Goal: Task Accomplishment & Management: Complete application form

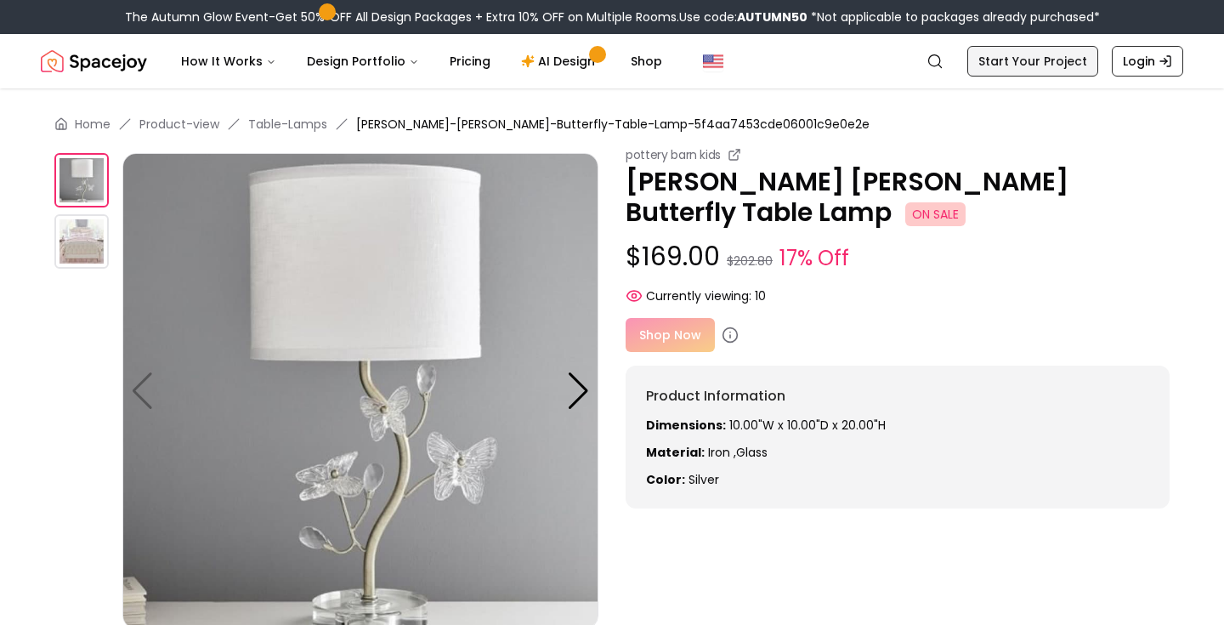
click at [1010, 60] on link "Start Your Project" at bounding box center [1032, 61] width 131 height 31
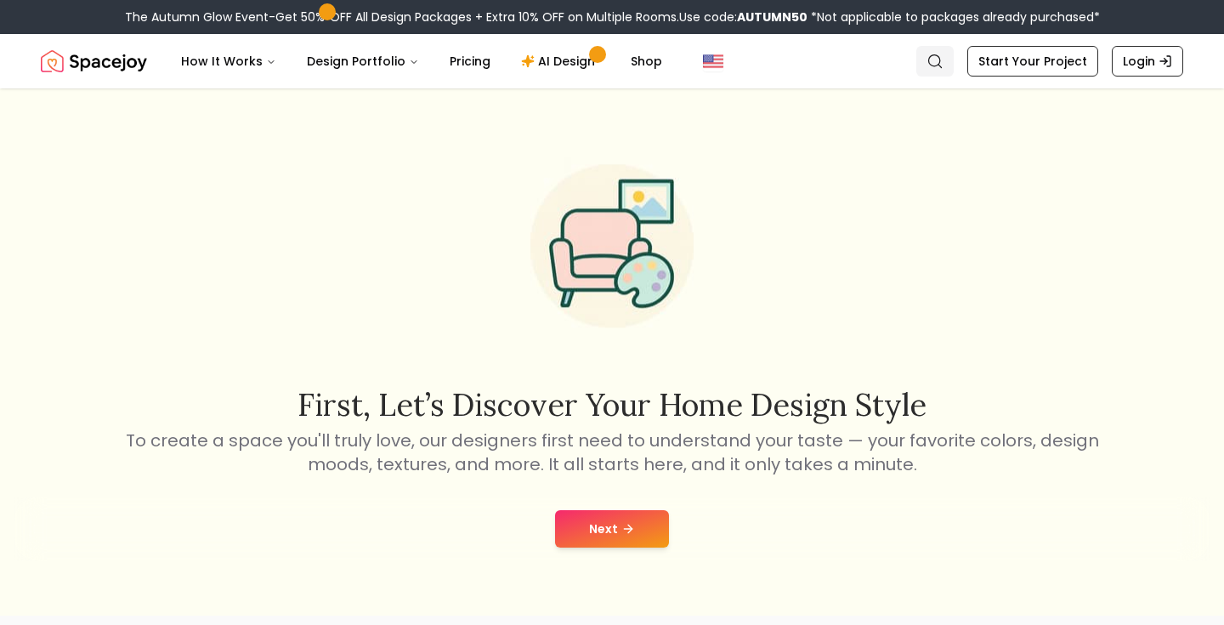
click at [940, 58] on circle "Global" at bounding box center [934, 60] width 11 height 11
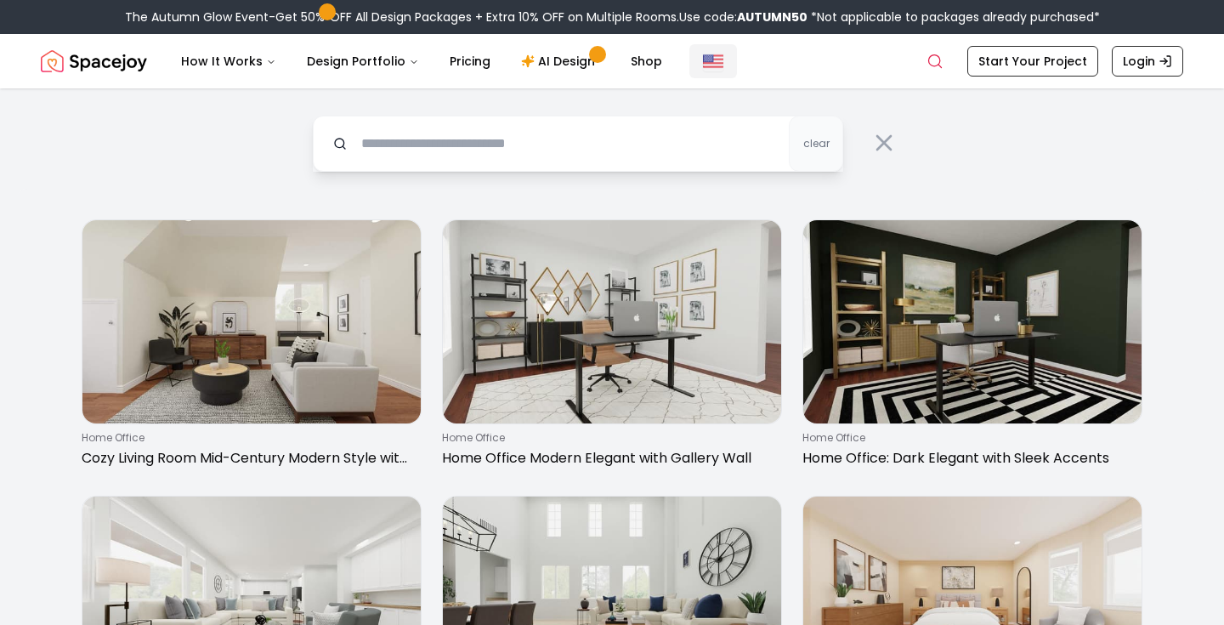
click at [705, 57] on img "Global" at bounding box center [713, 61] width 20 height 20
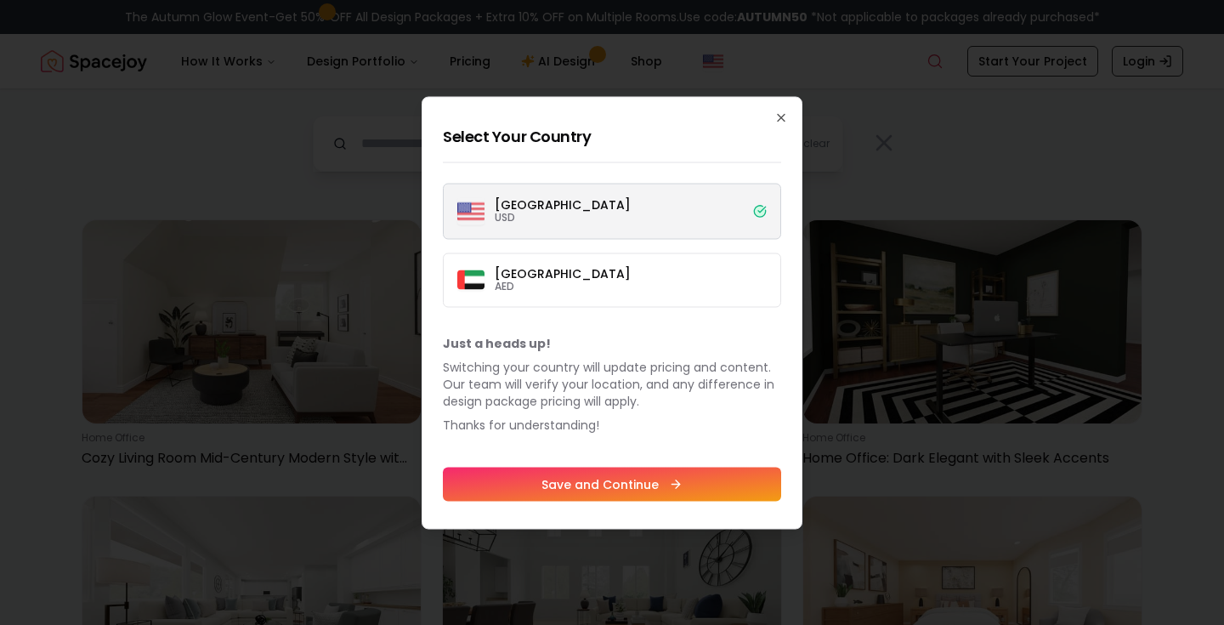
click at [600, 201] on label "[GEOGRAPHIC_DATA] USD" at bounding box center [612, 211] width 338 height 56
click at [0, 0] on button "[GEOGRAPHIC_DATA] USD" at bounding box center [0, 0] width 0 height 0
click at [749, 208] on label "[GEOGRAPHIC_DATA] USD" at bounding box center [612, 211] width 338 height 56
click at [0, 0] on button "[GEOGRAPHIC_DATA] USD" at bounding box center [0, 0] width 0 height 0
drag, startPoint x: 781, startPoint y: 112, endPoint x: 689, endPoint y: 173, distance: 109.8
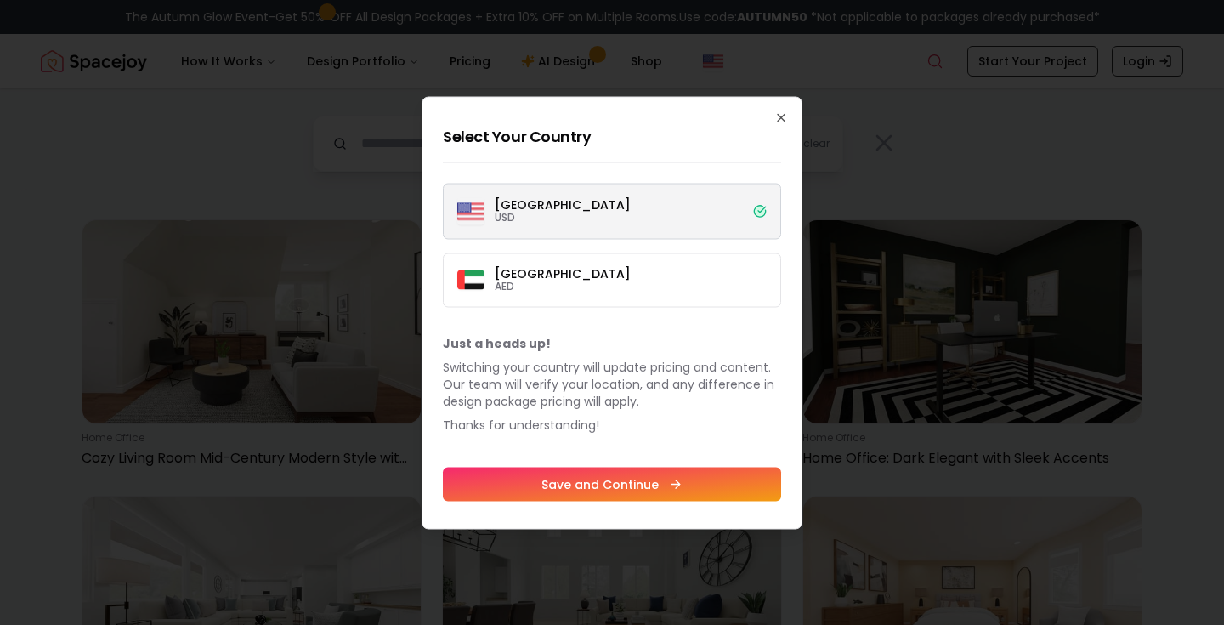
click at [744, 143] on div "Select Your Country [GEOGRAPHIC_DATA] USD [GEOGRAPHIC_DATA] AED Just a heads up…" at bounding box center [612, 312] width 381 height 433
click at [679, 175] on div "Select Your Country [GEOGRAPHIC_DATA] USD [GEOGRAPHIC_DATA] AED Just a heads up…" at bounding box center [612, 312] width 381 height 433
click at [670, 190] on label "[GEOGRAPHIC_DATA] USD" at bounding box center [612, 211] width 338 height 56
click at [0, 0] on button "[GEOGRAPHIC_DATA] USD" at bounding box center [0, 0] width 0 height 0
click at [782, 110] on div "Select Your Country [GEOGRAPHIC_DATA] USD [GEOGRAPHIC_DATA] AED Just a heads up…" at bounding box center [612, 312] width 381 height 433
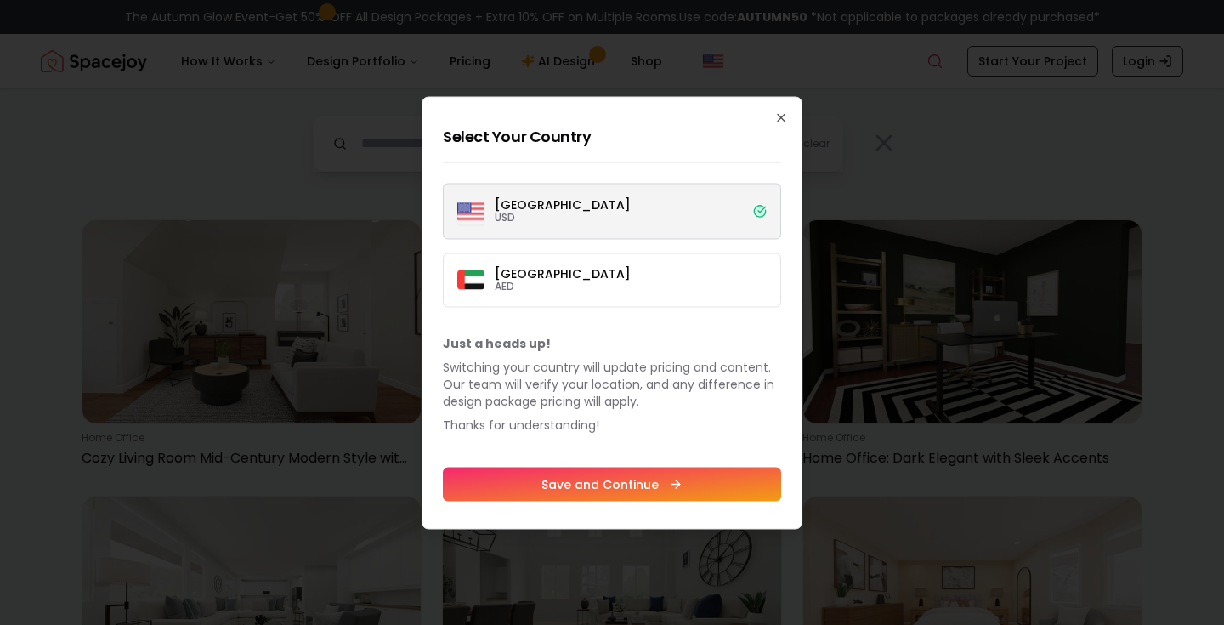
click at [778, 126] on h2 "Select Your Country" at bounding box center [612, 136] width 338 height 24
click at [778, 115] on icon "button" at bounding box center [781, 117] width 14 height 14
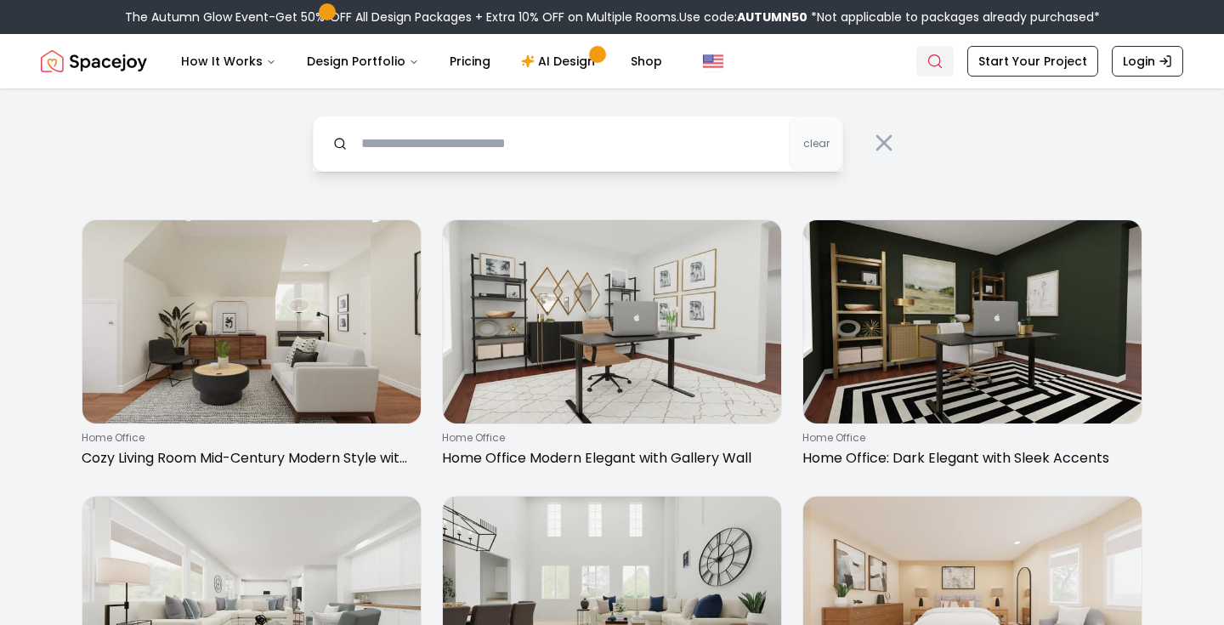
click at [943, 56] on icon "Global" at bounding box center [934, 61] width 17 height 17
click at [663, 165] on input "text" at bounding box center [578, 144] width 530 height 56
type input "**********"
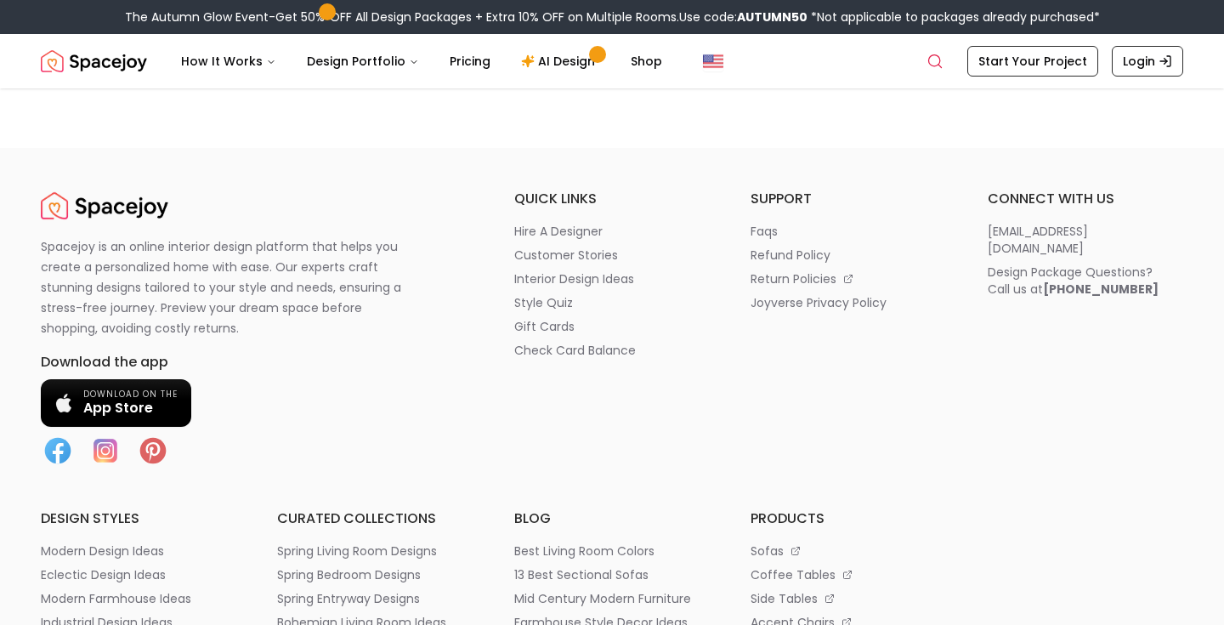
scroll to position [3177, 0]
